Goal: Information Seeking & Learning: Learn about a topic

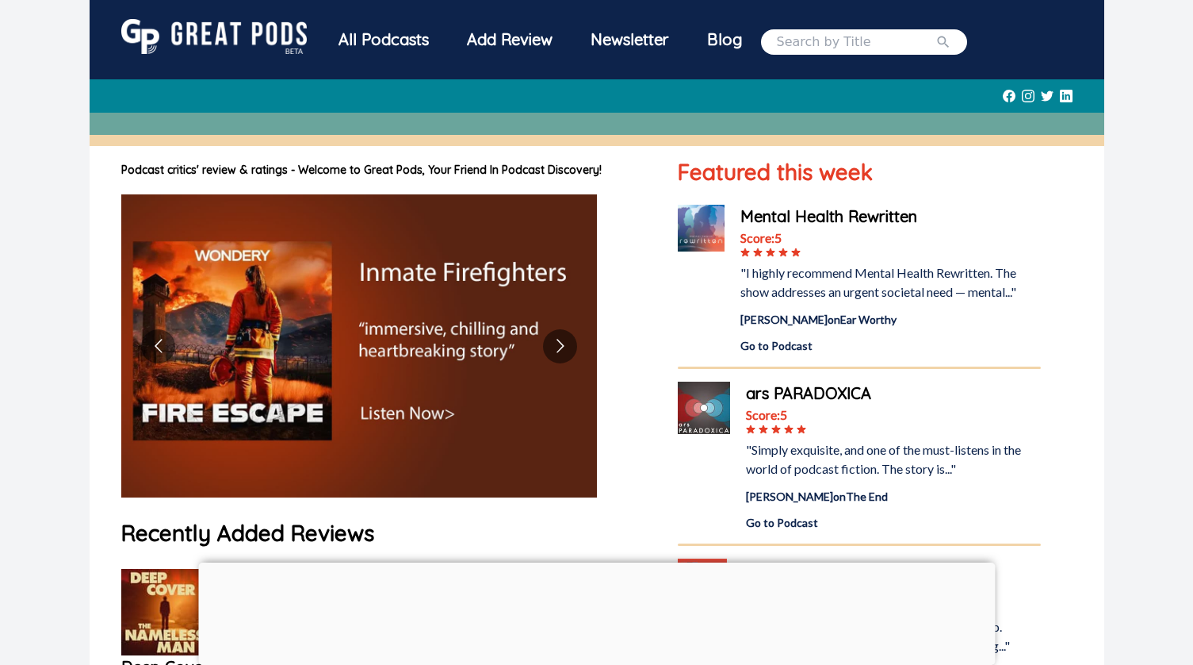
click at [396, 33] on div "All Podcasts" at bounding box center [384, 39] width 128 height 41
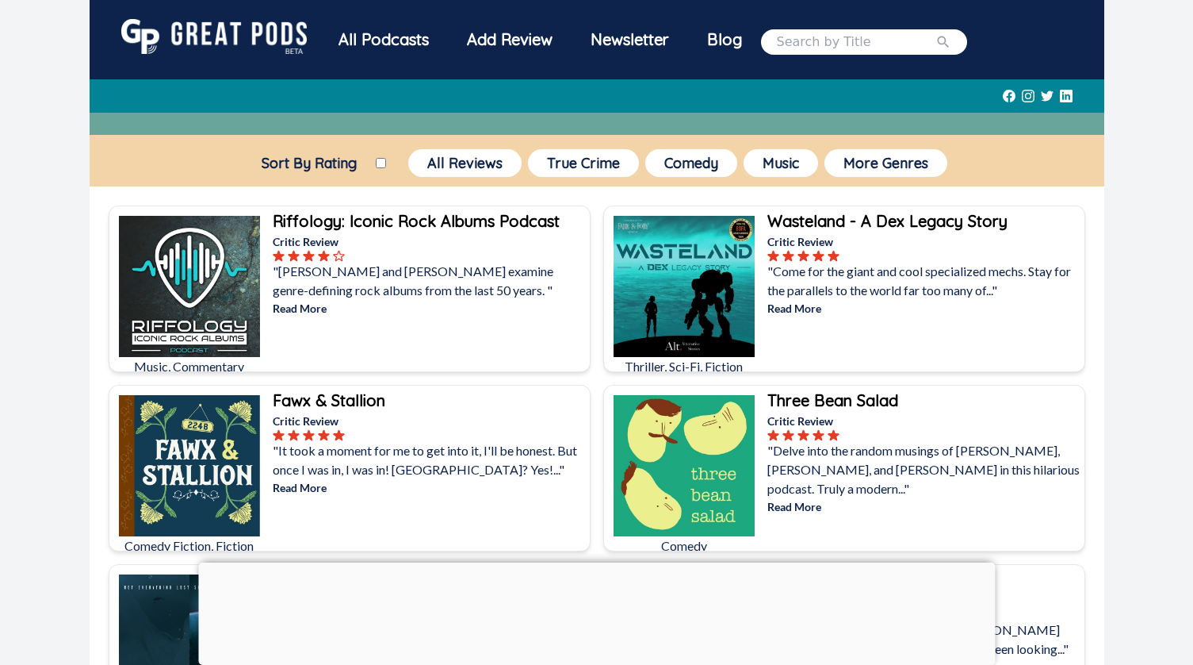
click at [381, 162] on input "Sort By Rating" at bounding box center [381, 163] width 10 height 10
checkbox input "true"
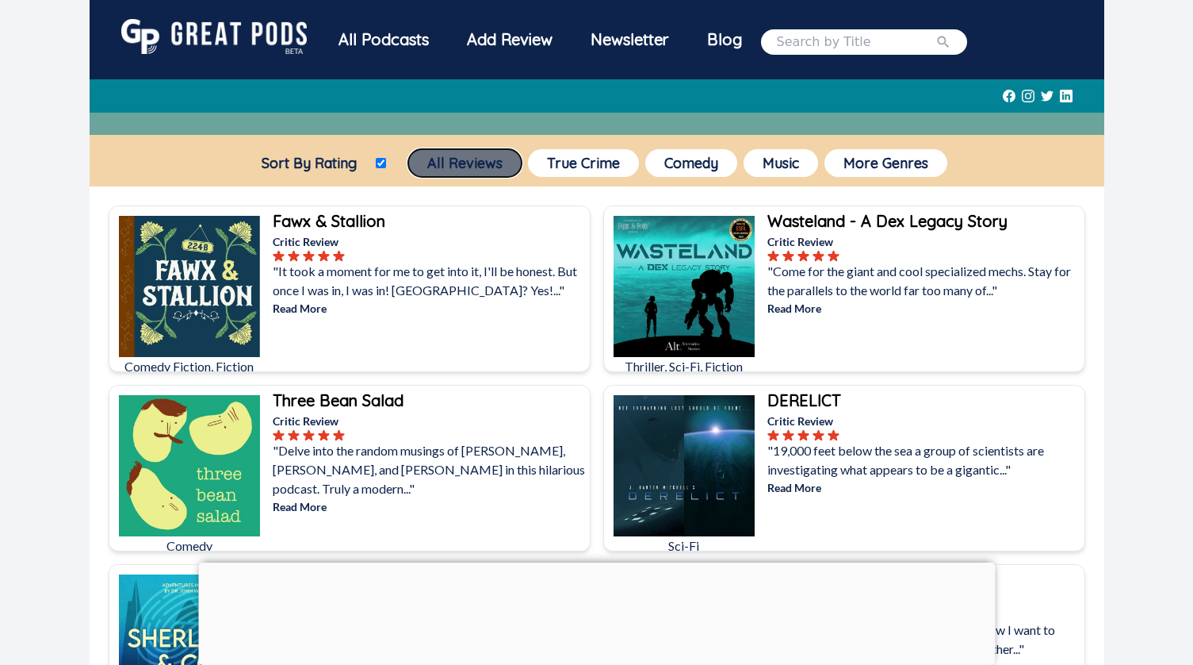
click at [438, 168] on button "All Reviews" at bounding box center [464, 163] width 113 height 28
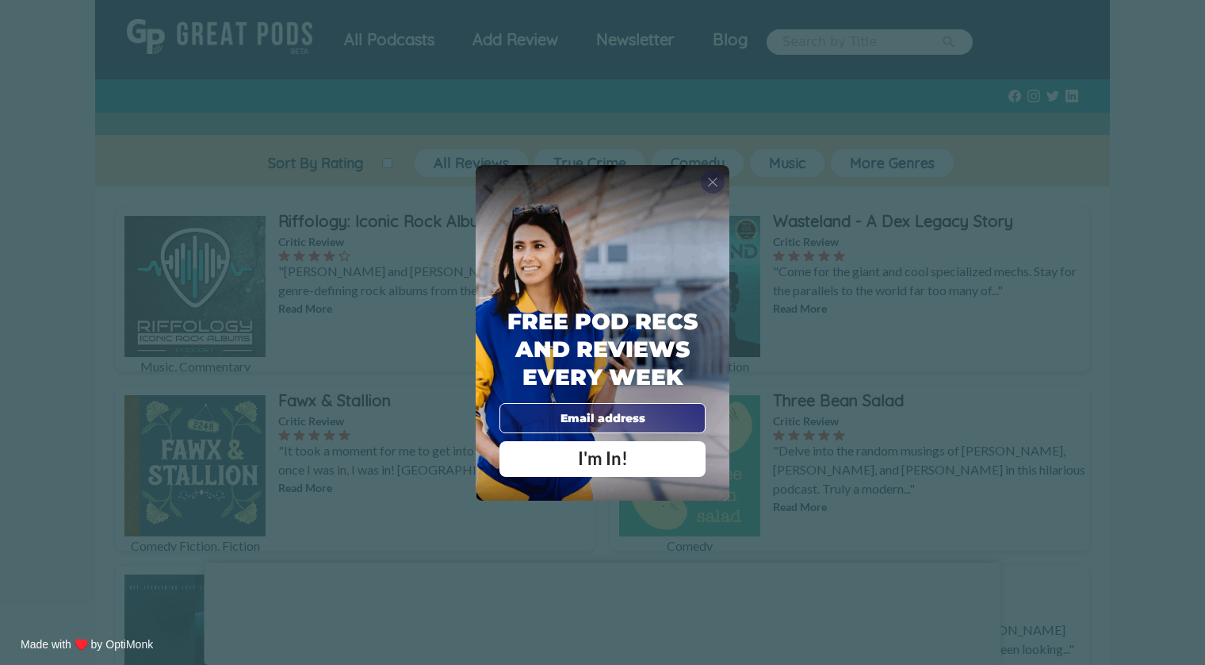
click at [715, 180] on span "X" at bounding box center [712, 182] width 11 height 16
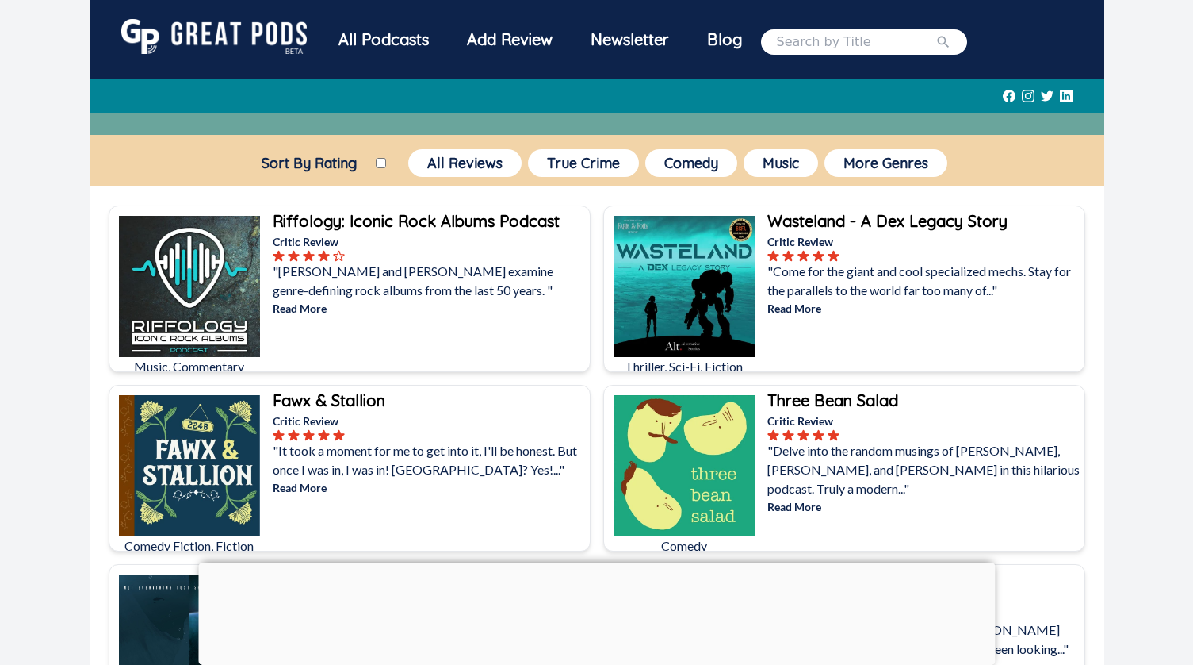
click at [381, 163] on input "Sort By Rating" at bounding box center [381, 163] width 10 height 10
checkbox input "true"
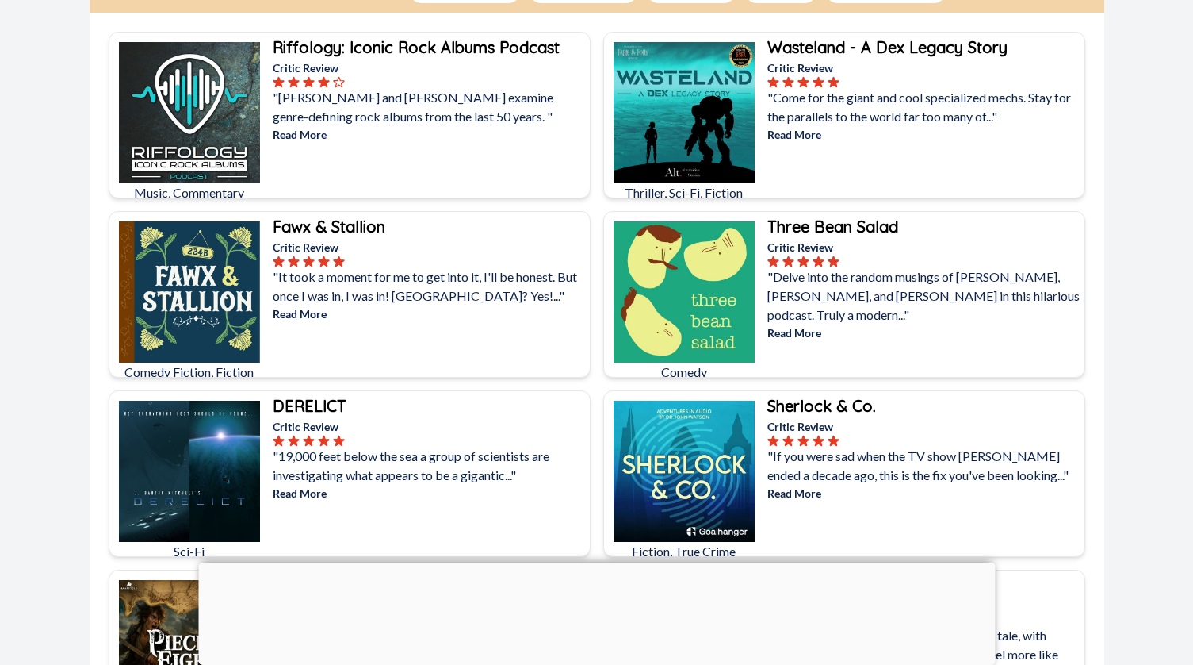
scroll to position [317, 0]
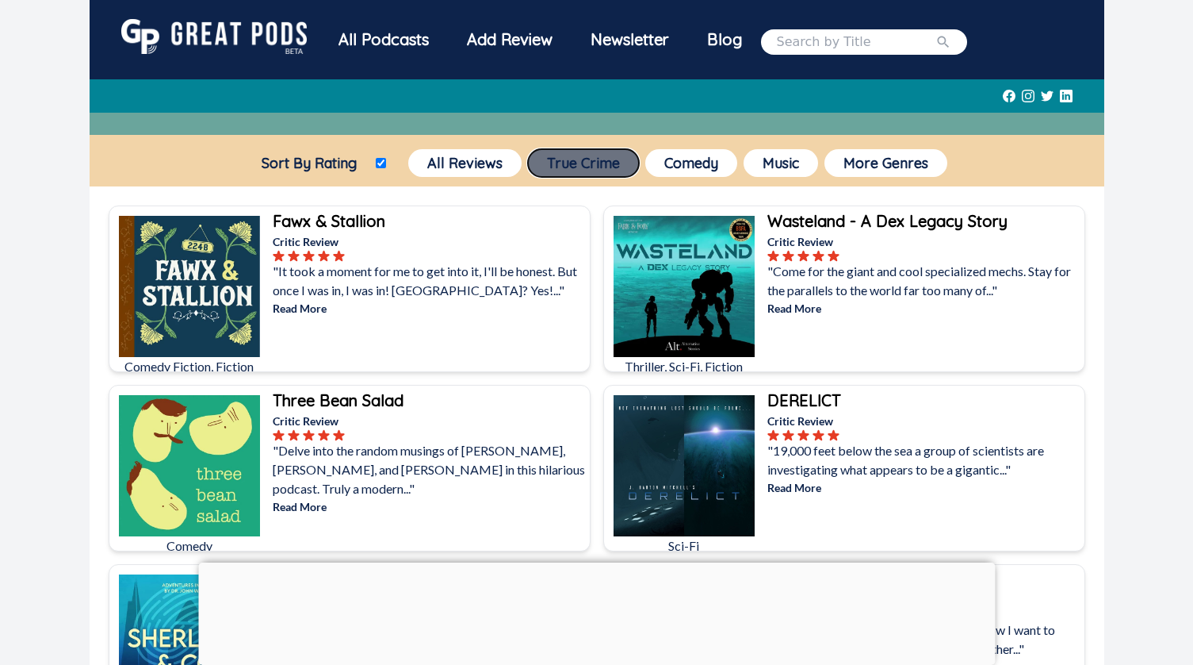
click at [576, 170] on button "True Crime" at bounding box center [583, 163] width 111 height 28
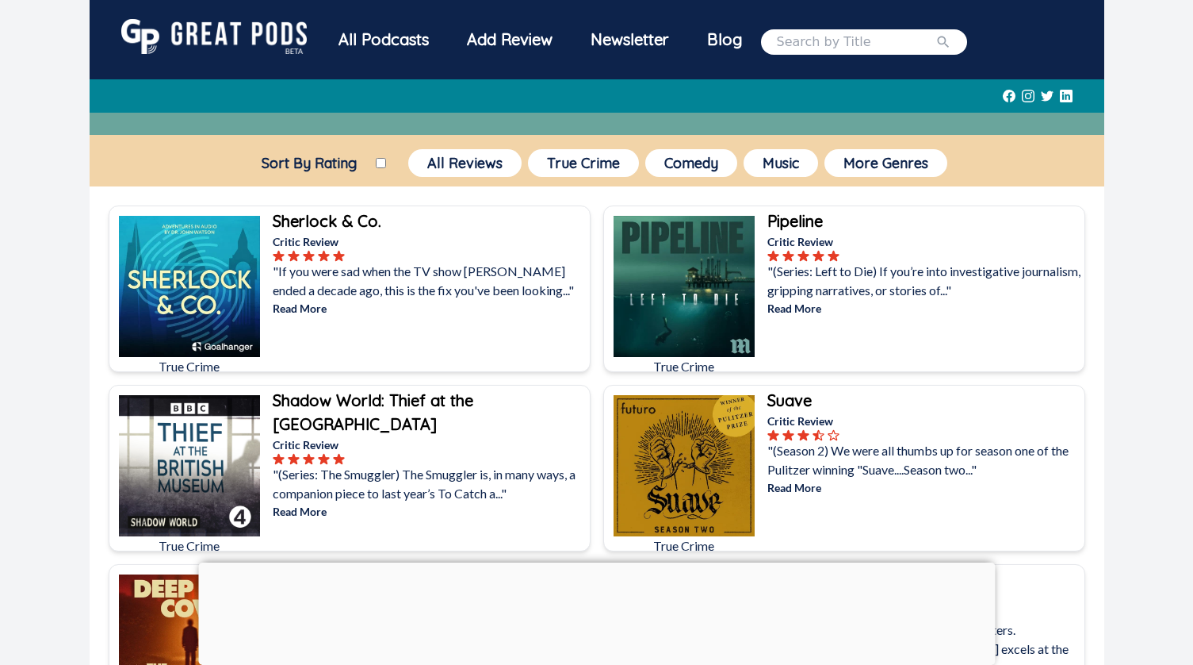
click at [794, 305] on p "Read More" at bounding box center [925, 308] width 314 height 17
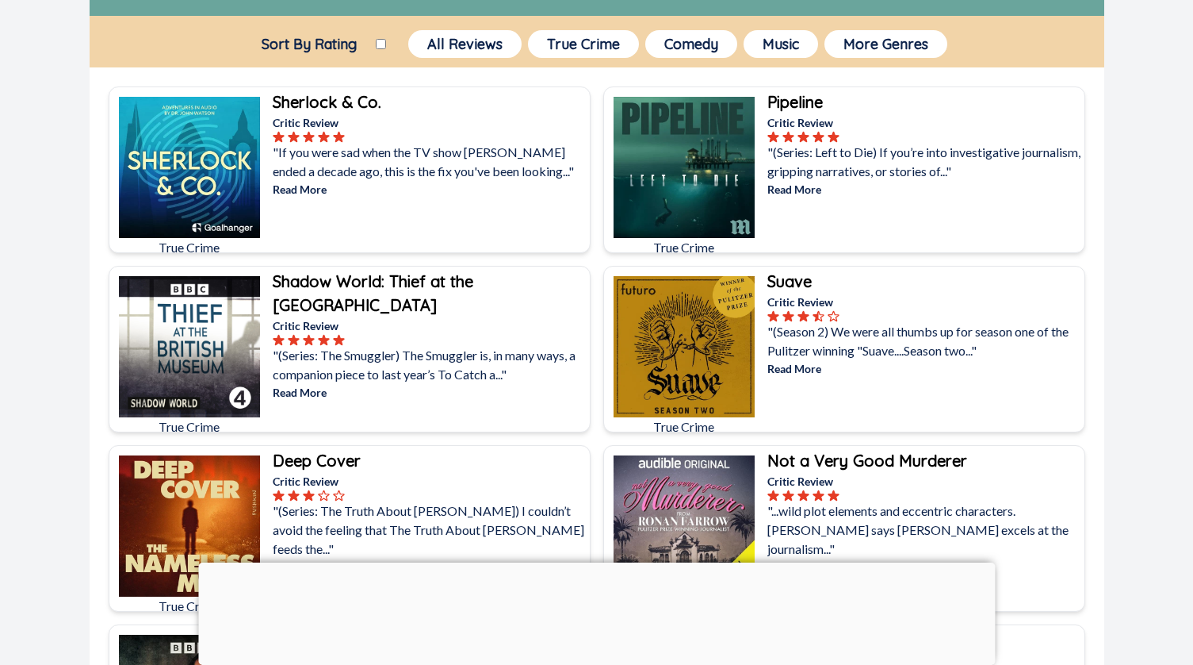
scroll to position [159, 0]
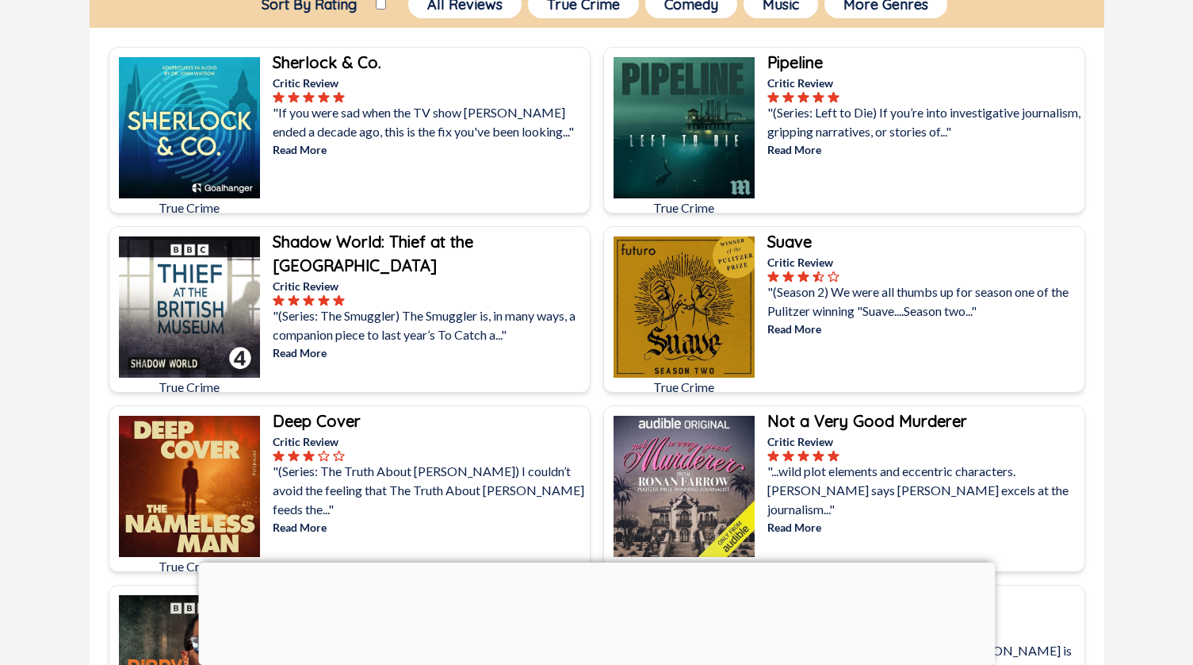
click at [822, 331] on p "Read More" at bounding box center [925, 328] width 314 height 17
